Goal: Transaction & Acquisition: Purchase product/service

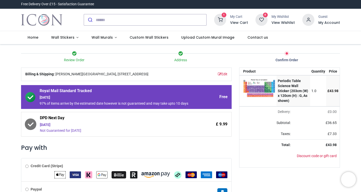
scroll to position [45, 0]
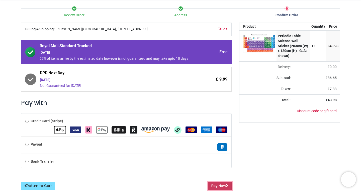
click at [225, 184] on button "Pay Now" at bounding box center [220, 185] width 24 height 9
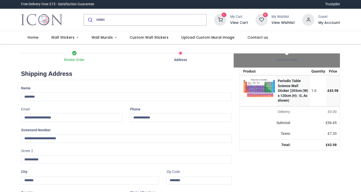
select select "***"
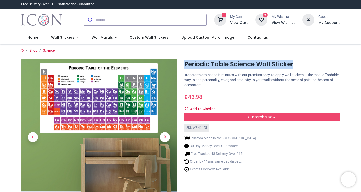
drag, startPoint x: 185, startPoint y: 63, endPoint x: 297, endPoint y: 66, distance: 111.5
click at [297, 66] on h1 "Periodic Table Science Wall Sticker" at bounding box center [262, 64] width 156 height 9
copy h1 "Periodic Table Science Wall Sticker"
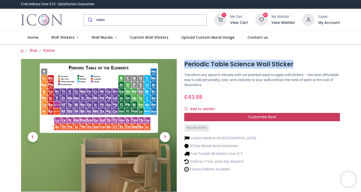
click at [233, 117] on div "Customise Now!" at bounding box center [262, 117] width 156 height 9
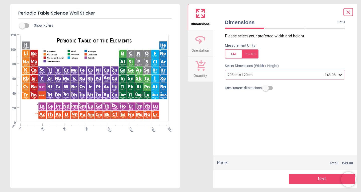
click at [351, 14] on icon at bounding box center [348, 12] width 6 height 6
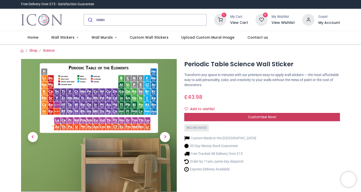
click at [254, 115] on span "Customise Now!" at bounding box center [262, 116] width 28 height 5
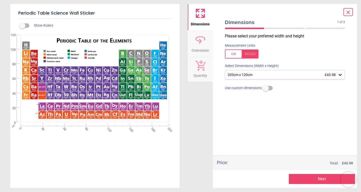
click at [278, 72] on div "203cm x 120cm £43.98" at bounding box center [285, 75] width 120 height 10
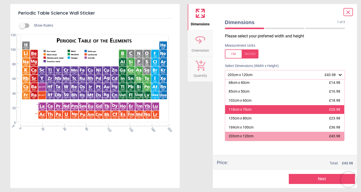
scroll to position [19, 0]
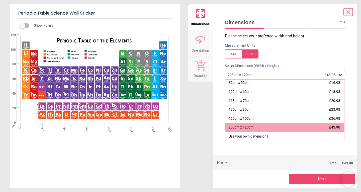
click at [351, 12] on icon at bounding box center [348, 12] width 6 height 6
